Goal: Entertainment & Leisure: Consume media (video, audio)

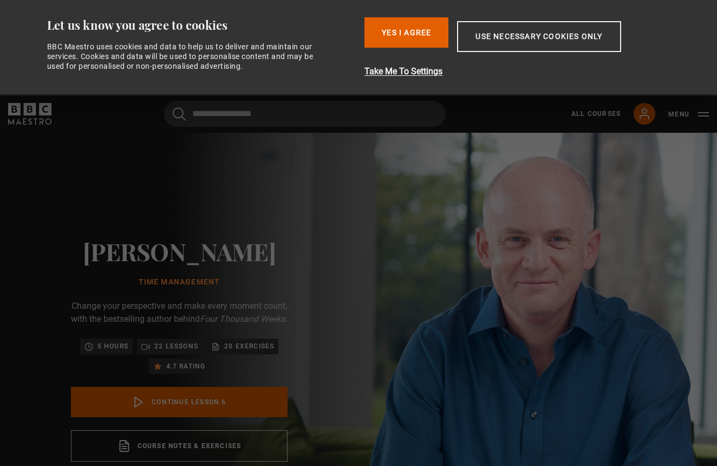
scroll to position [238, 0]
click at [137, 407] on polygon at bounding box center [139, 402] width 8 height 10
click at [259, 412] on link "Continue lesson 6" at bounding box center [179, 402] width 217 height 30
click at [370, 41] on button "Yes I Agree" at bounding box center [406, 32] width 84 height 30
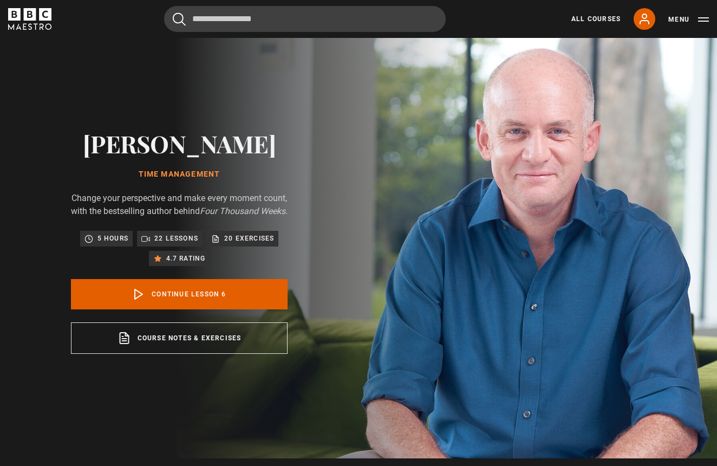
scroll to position [67, 0]
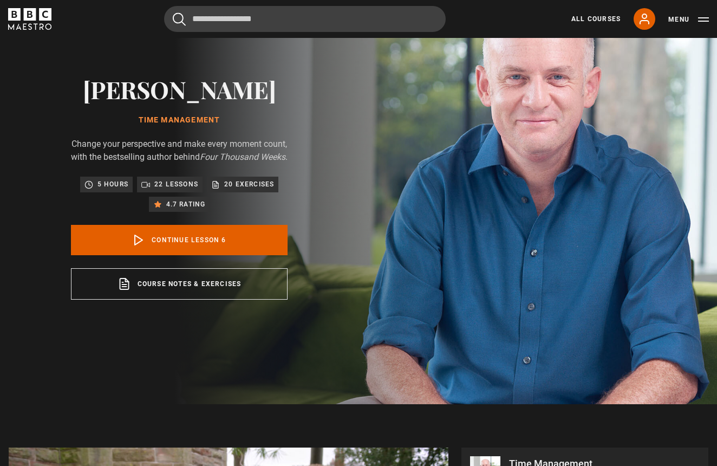
drag, startPoint x: 631, startPoint y: 339, endPoint x: 763, endPoint y: 301, distance: 137.4
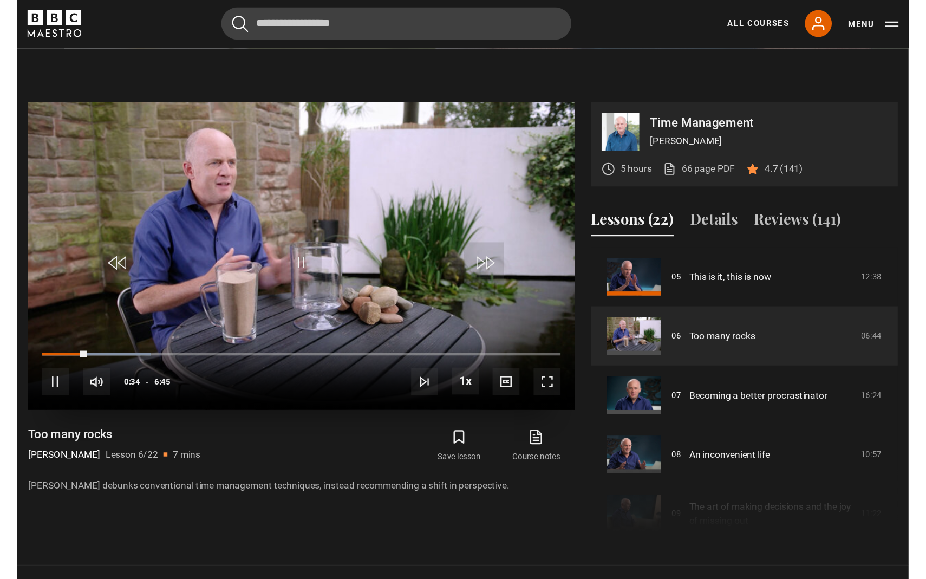
scroll to position [468, 0]
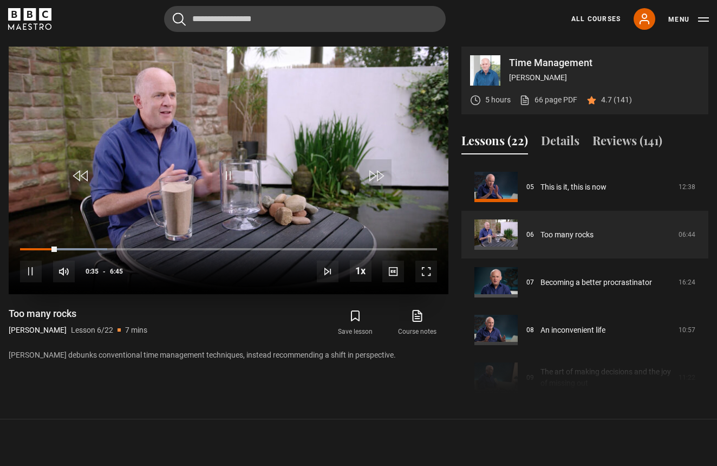
click at [426, 267] on span "Video Player" at bounding box center [426, 271] width 22 height 22
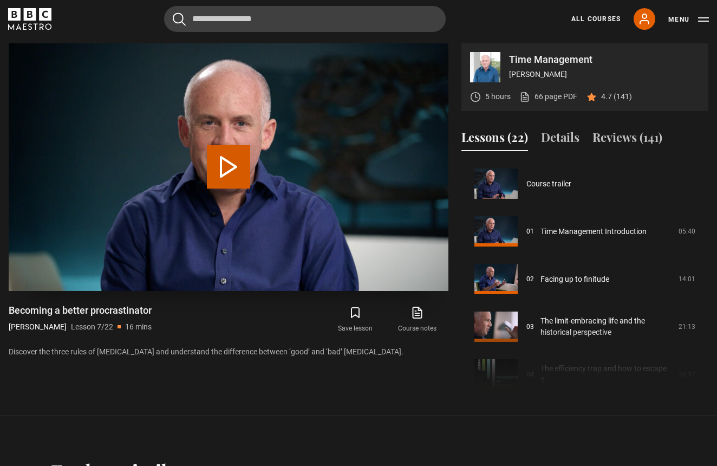
scroll to position [286, 0]
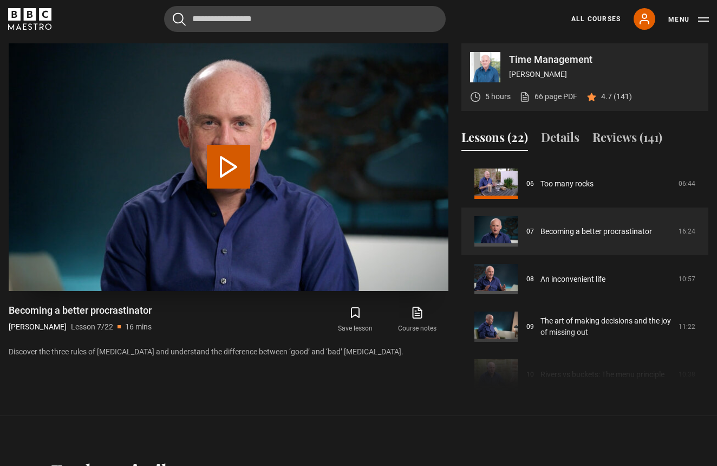
click at [227, 181] on button "Play Lesson Becoming a better procrastinator" at bounding box center [228, 166] width 43 height 43
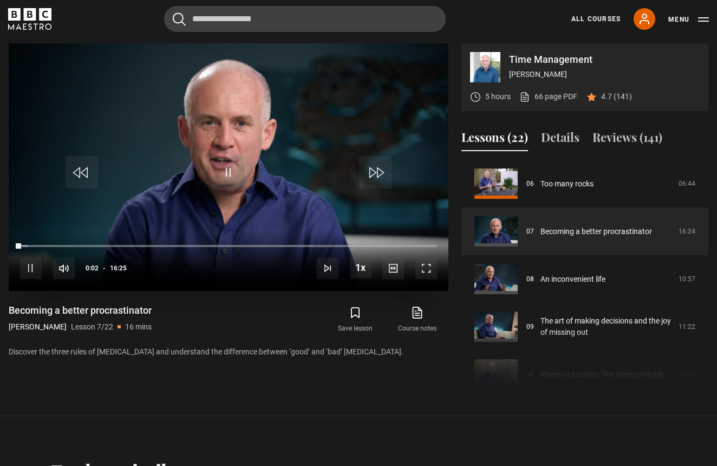
click at [432, 268] on span "Video Player" at bounding box center [426, 268] width 22 height 22
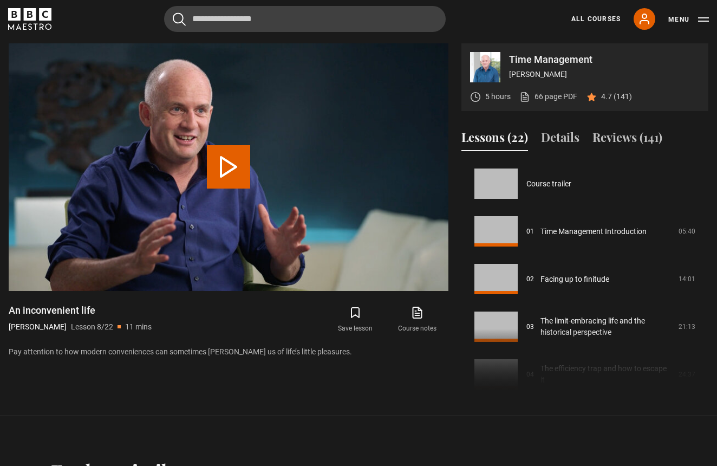
scroll to position [334, 0]
